Goal: Navigation & Orientation: Find specific page/section

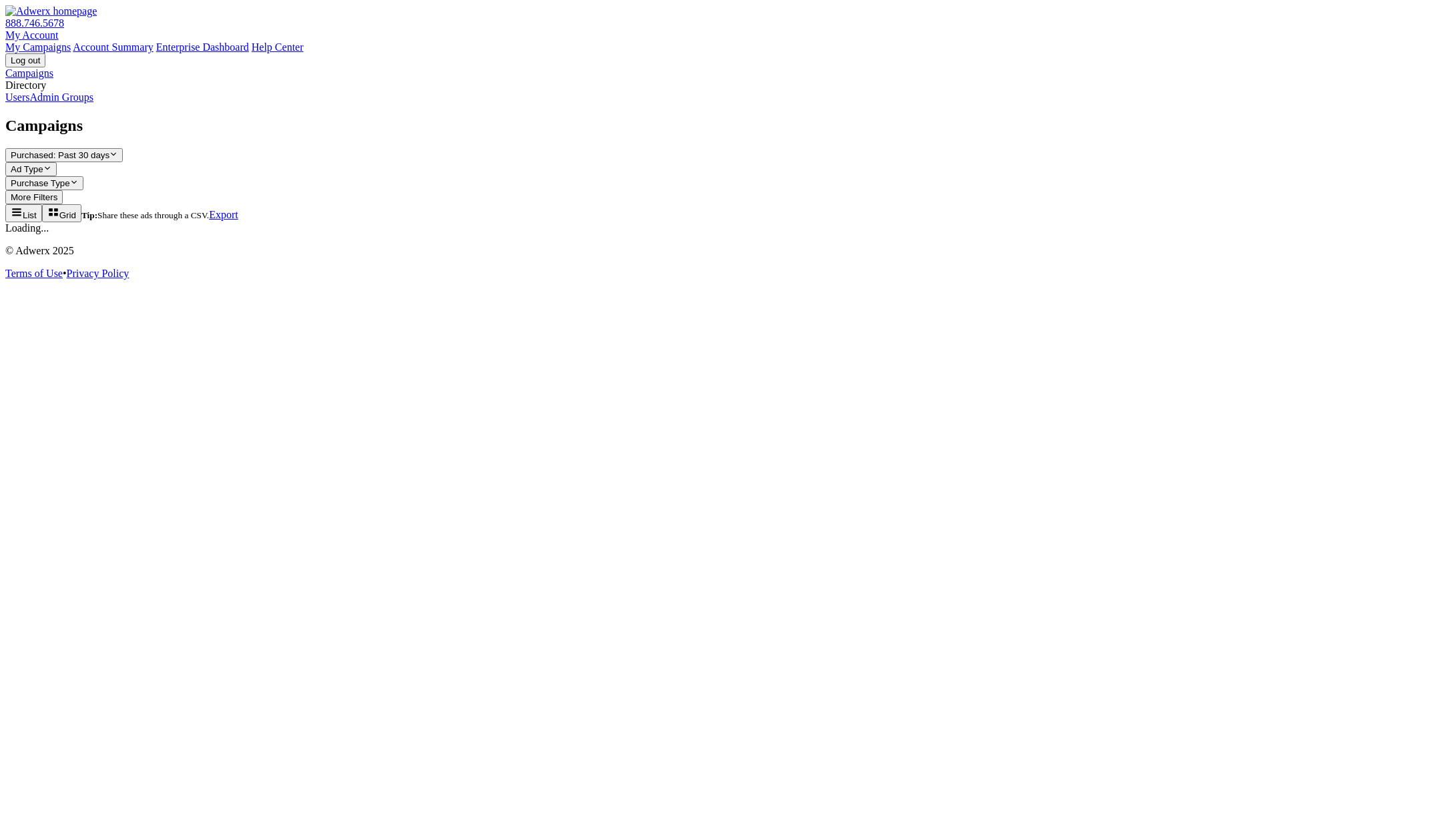
click at [29, 102] on link "Users" at bounding box center [17, 96] width 24 height 11
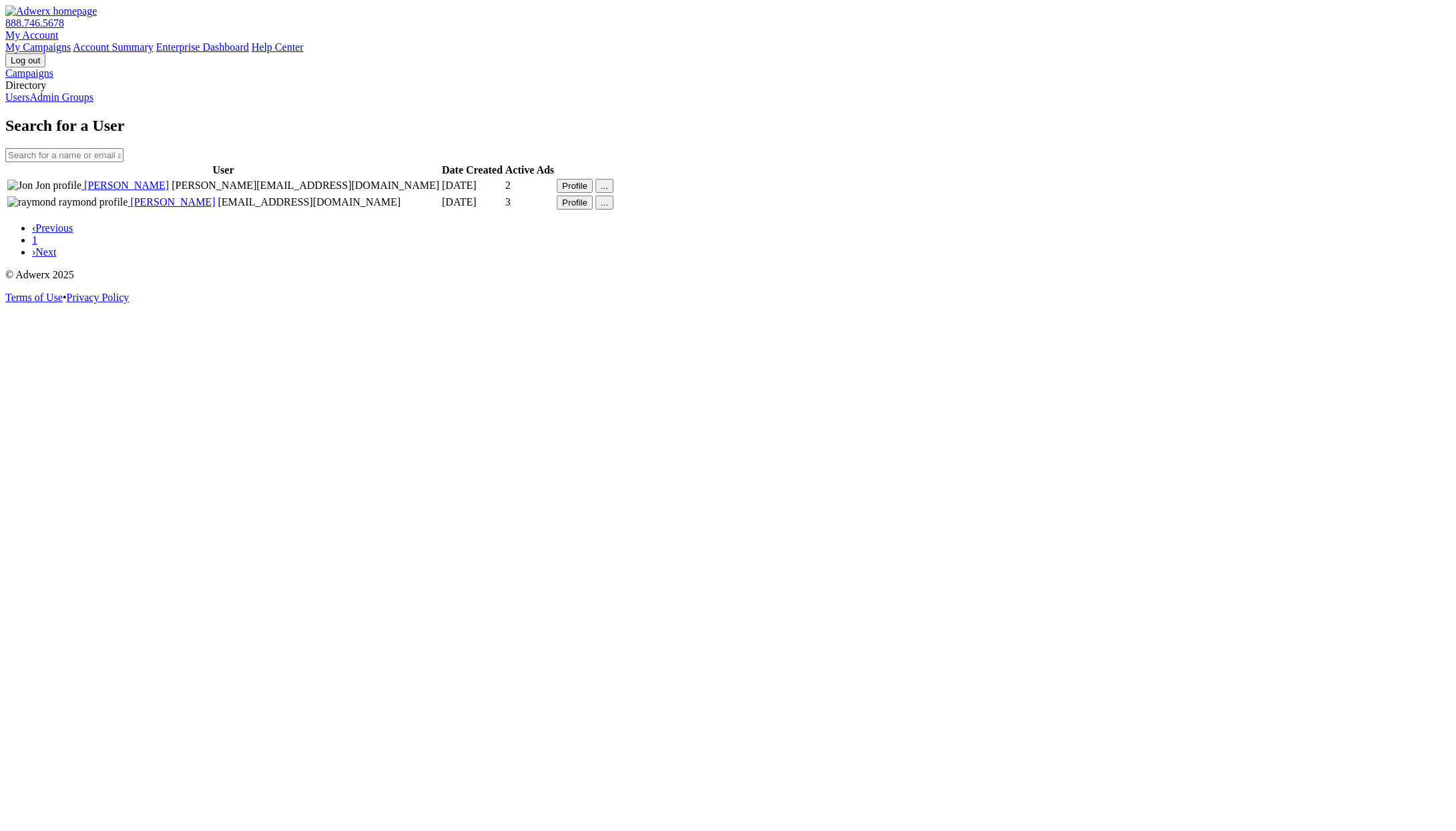
click at [81, 102] on link "Admin Groups" at bounding box center [61, 96] width 64 height 11
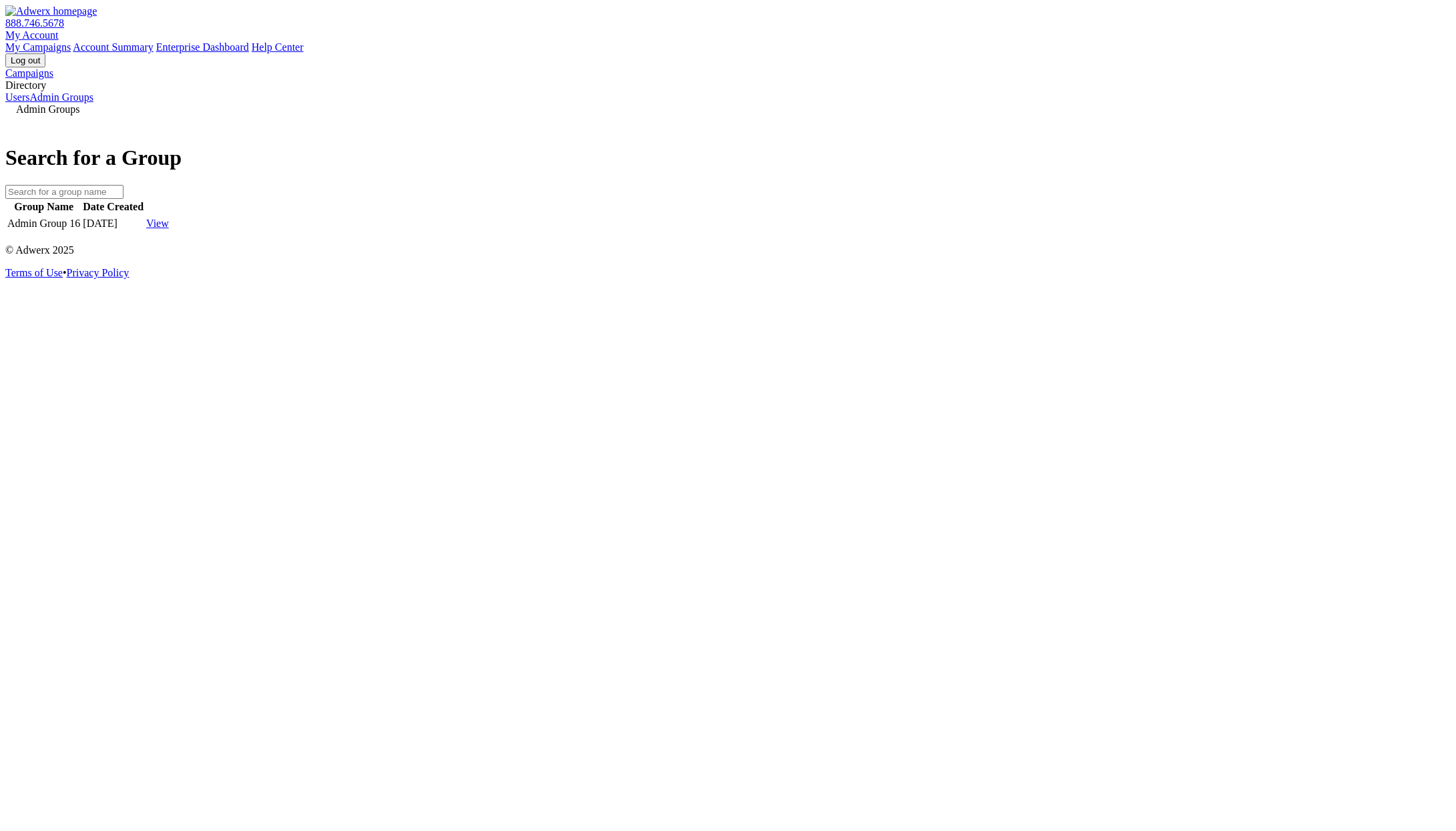
click at [59, 29] on link "My Account" at bounding box center [32, 35] width 53 height 11
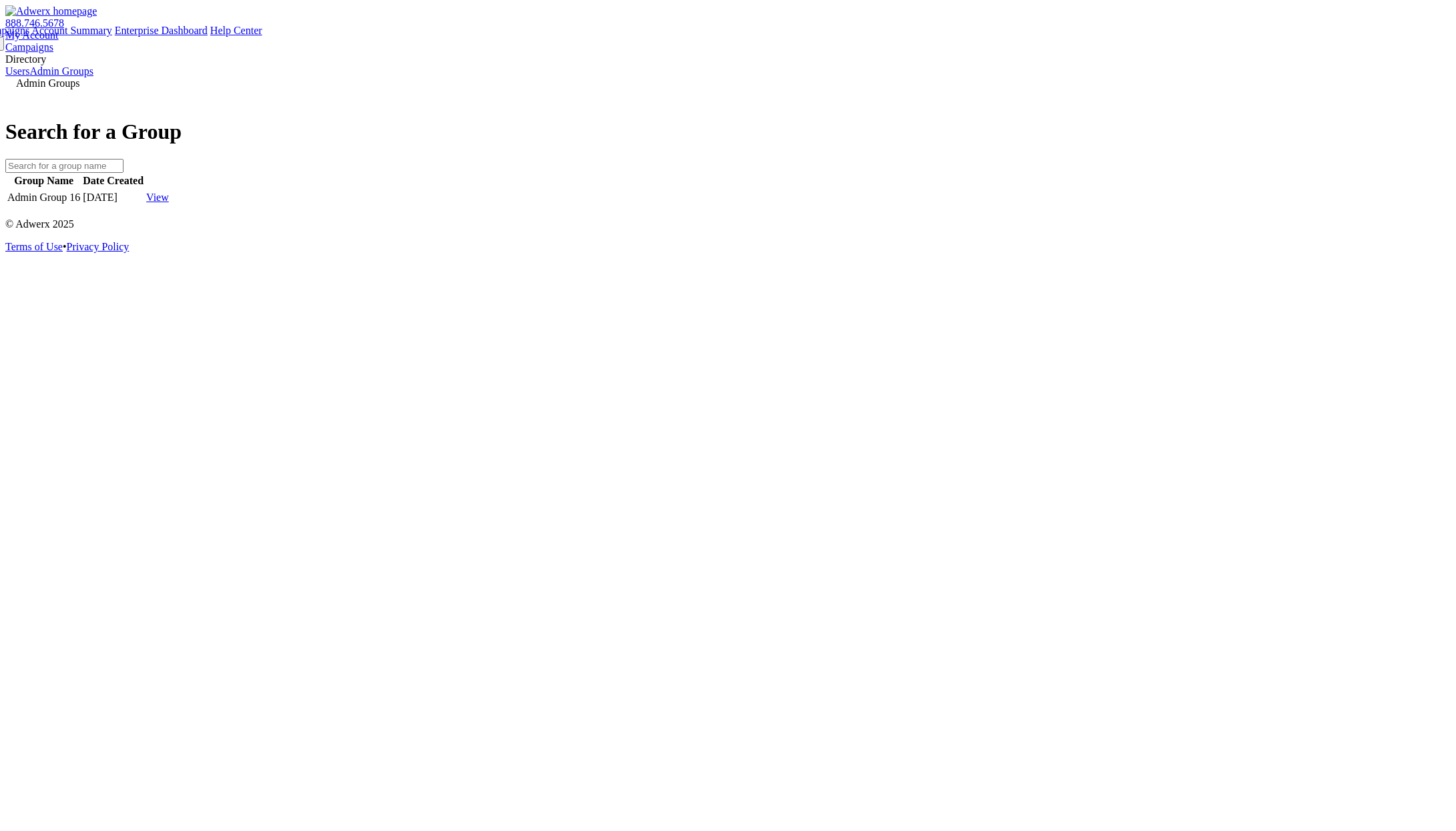
click at [111, 36] on link "Account Summary" at bounding box center [72, 30] width 80 height 11
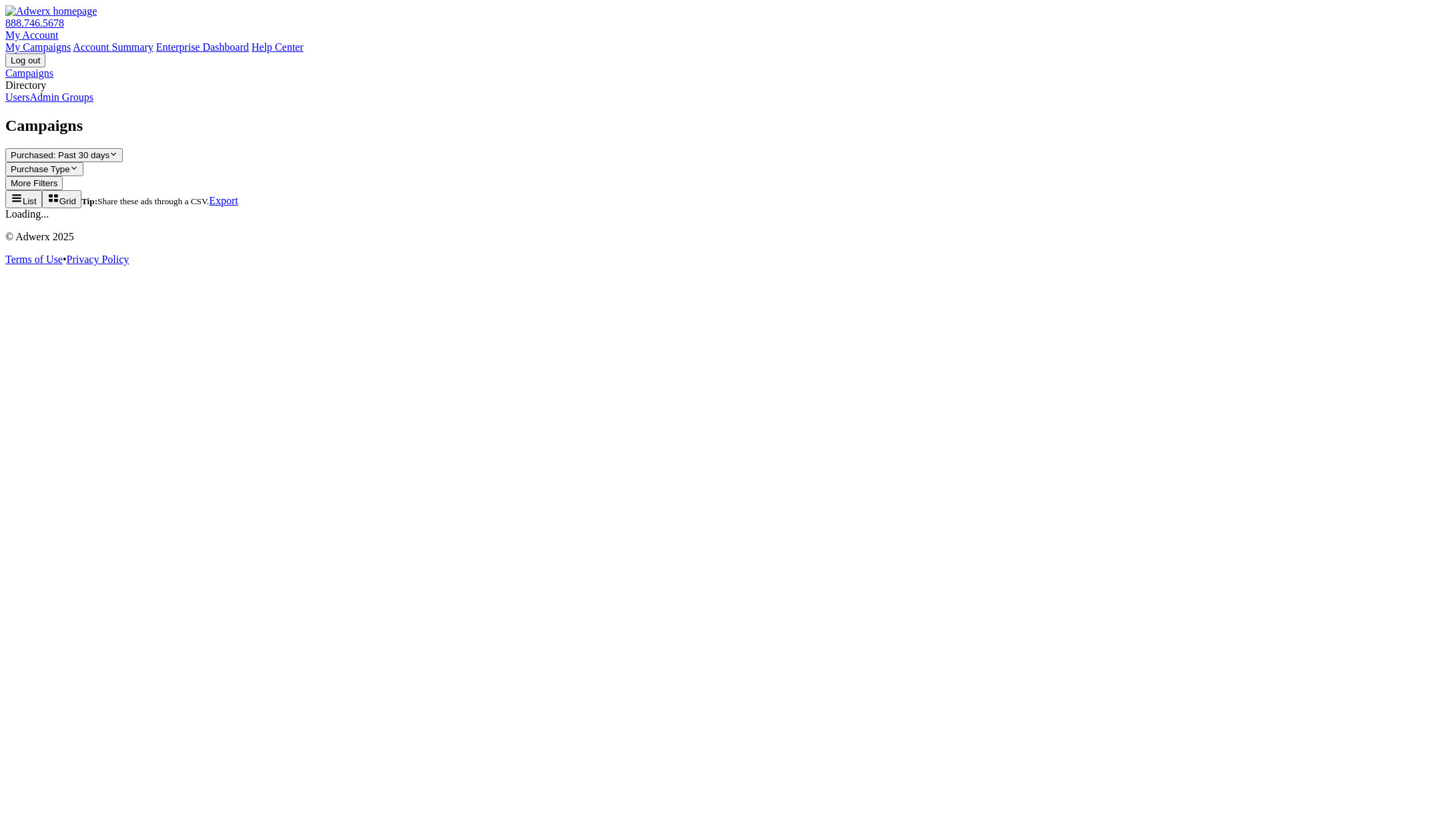
click at [93, 102] on link "Admin Groups" at bounding box center [61, 96] width 64 height 11
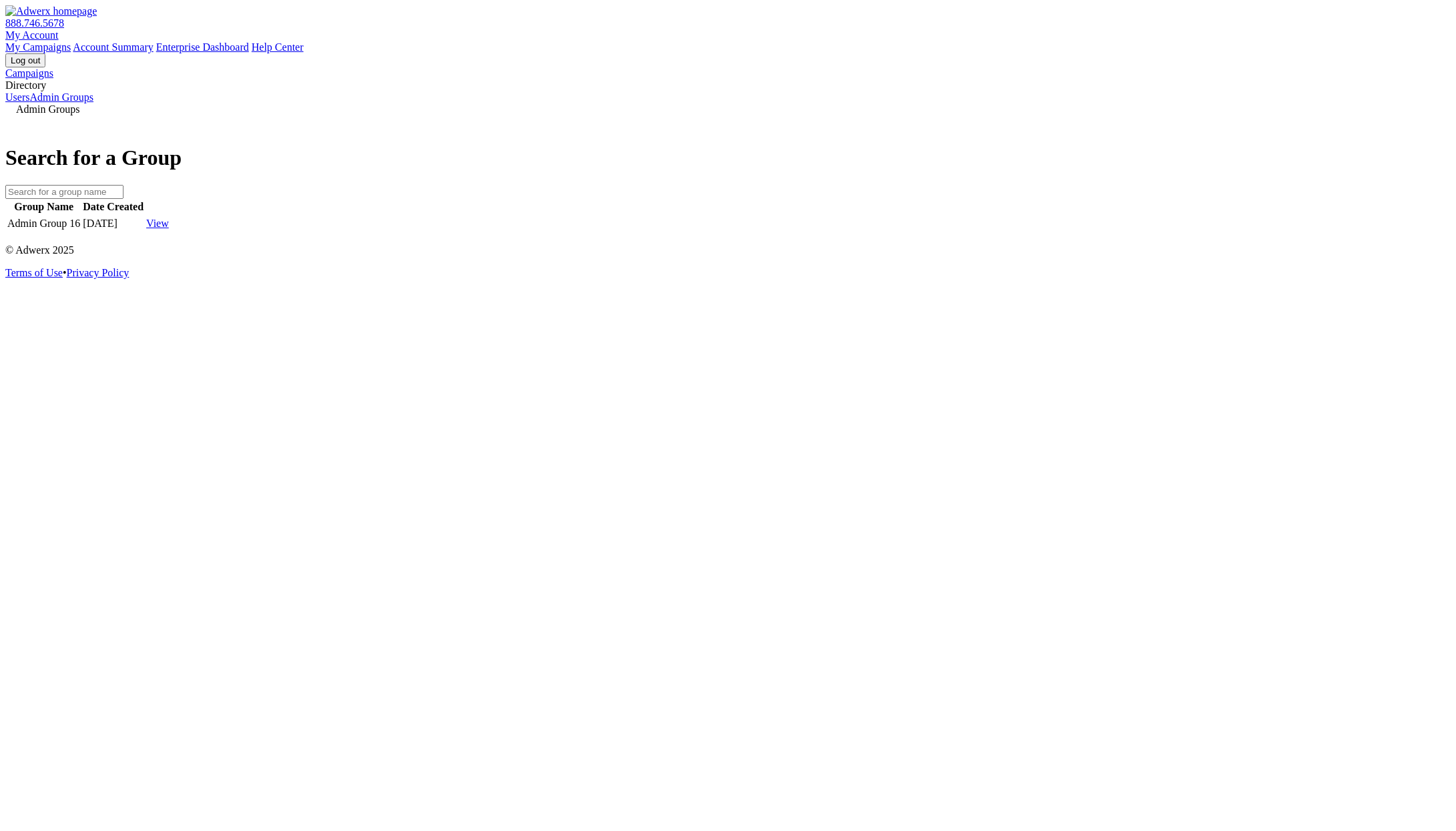
click at [29, 102] on link "Users" at bounding box center [17, 96] width 24 height 11
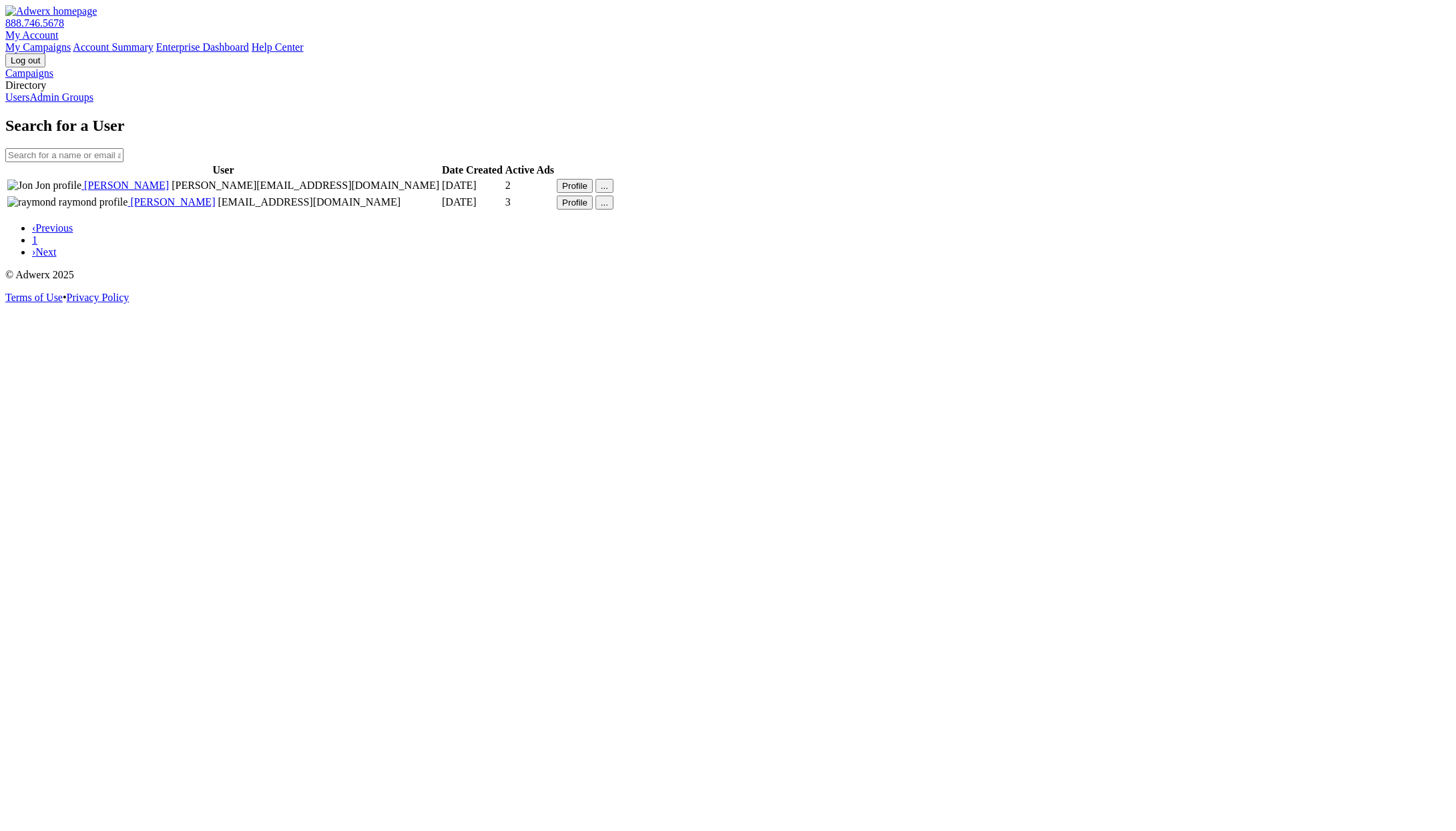
click at [823, 258] on li "› Next" at bounding box center [741, 252] width 1418 height 12
click at [833, 258] on li "› Next" at bounding box center [741, 252] width 1418 height 12
click at [829, 258] on li "› Next" at bounding box center [741, 252] width 1418 height 12
